Goal: Book appointment/travel/reservation

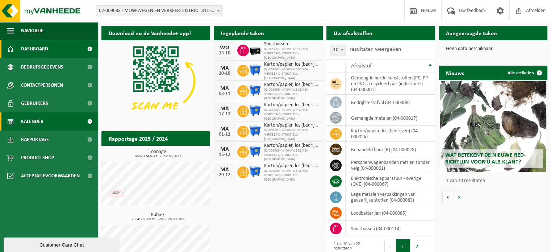
click at [33, 124] on span "Kalender" at bounding box center [32, 121] width 22 height 18
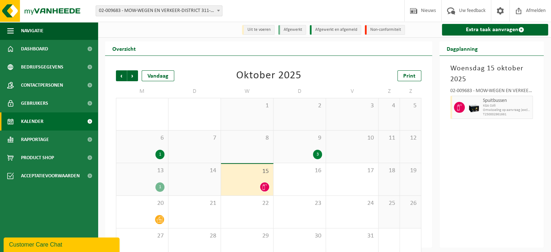
click at [502, 111] on span "Omwisseling op aanvraag (excl. voorrijkost)" at bounding box center [507, 110] width 48 height 4
click at [264, 187] on icon at bounding box center [265, 187] width 6 height 6
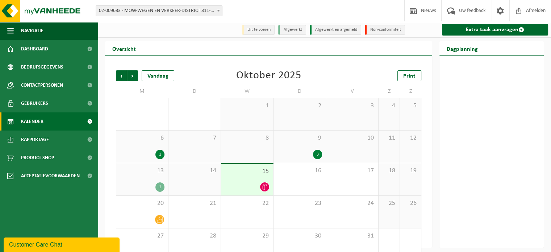
click at [264, 187] on icon at bounding box center [265, 187] width 6 height 6
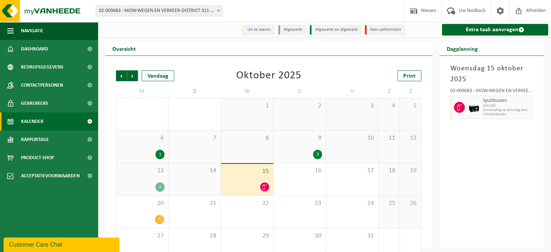
click at [263, 188] on icon at bounding box center [265, 187] width 6 height 6
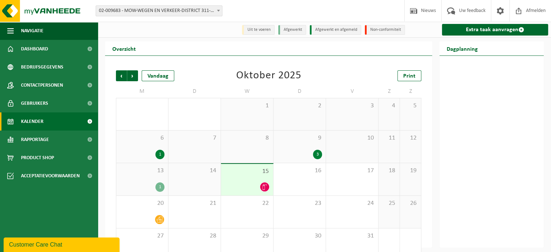
click at [263, 188] on icon at bounding box center [265, 187] width 6 height 6
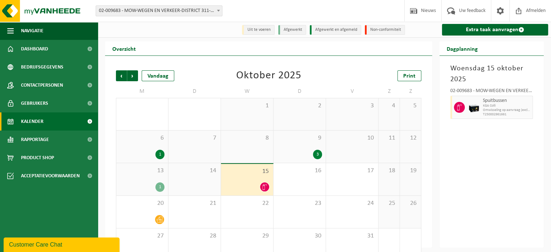
click at [504, 159] on div "Woensdag 15 oktober 2025 02-009683 - MOW-WEGEN EN VERKEER-DISTRICT 311-BRUGGE -…" at bounding box center [491, 152] width 104 height 192
